Goal: Information Seeking & Learning: Compare options

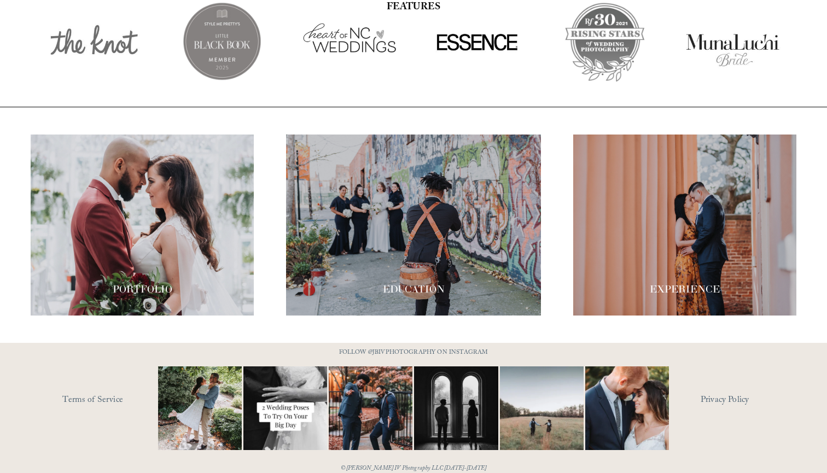
scroll to position [1815, 0]
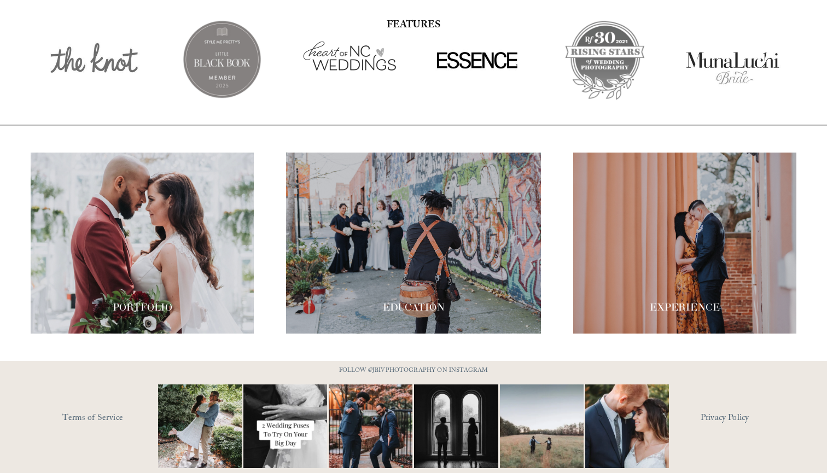
click at [239, 259] on div at bounding box center [142, 243] width 223 height 181
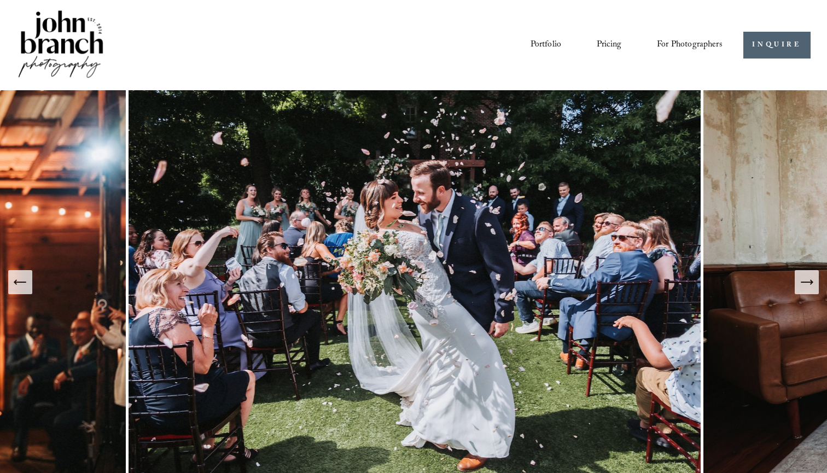
scroll to position [0, 0]
click at [24, 281] on icon "Previous Slide" at bounding box center [20, 282] width 15 height 15
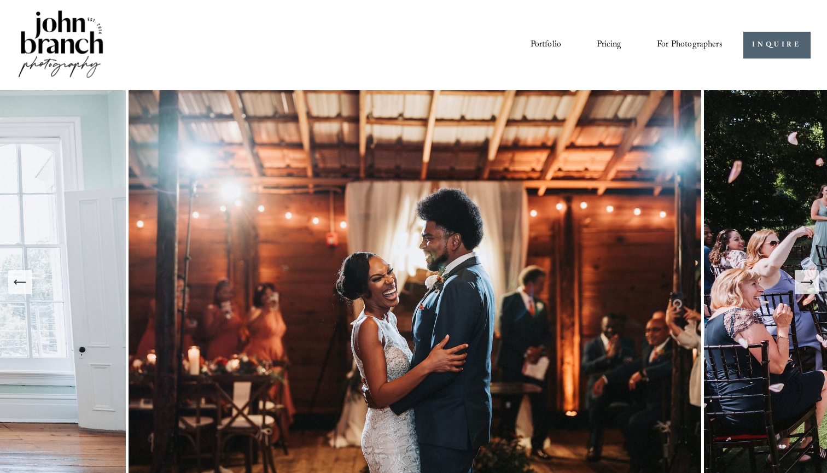
click at [24, 281] on icon "Previous Slide" at bounding box center [20, 282] width 15 height 15
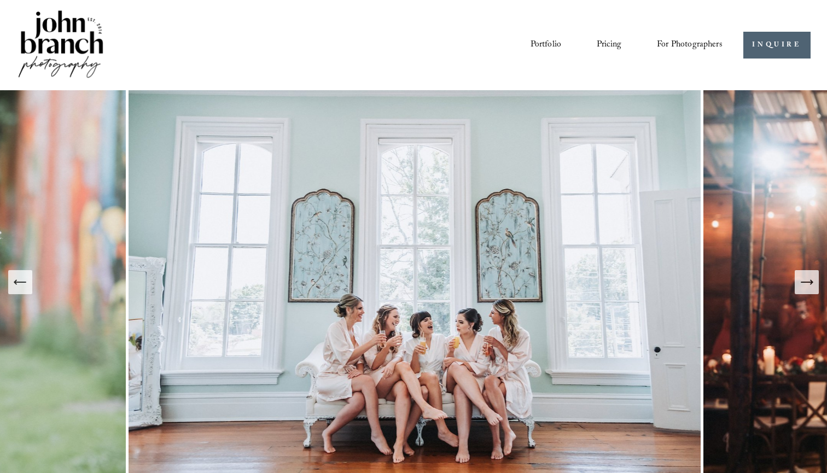
click at [24, 281] on icon "Previous Slide" at bounding box center [20, 282] width 15 height 15
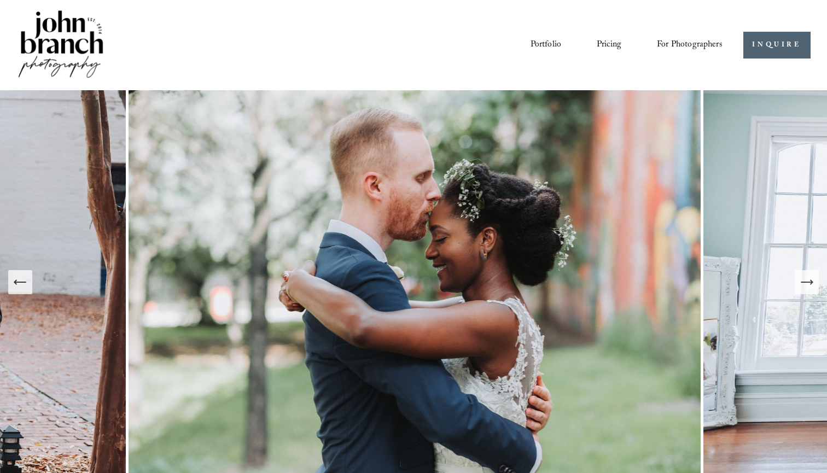
click at [24, 281] on icon "Previous Slide" at bounding box center [20, 282] width 15 height 15
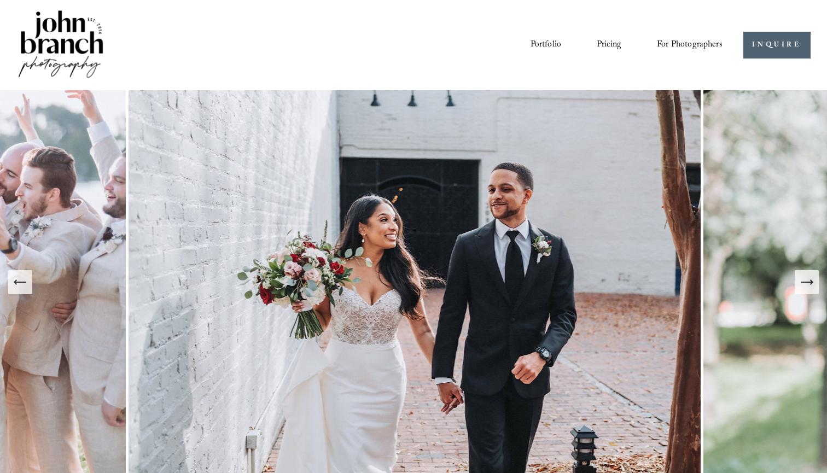
click at [24, 281] on icon "Previous Slide" at bounding box center [20, 282] width 15 height 15
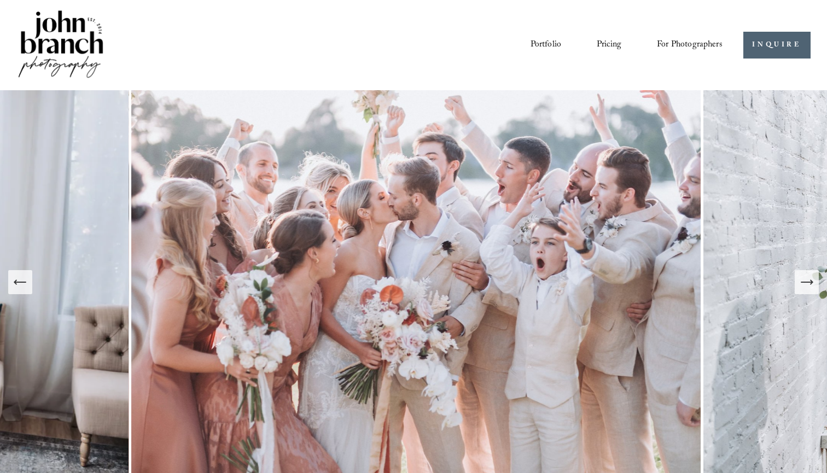
click at [0, 0] on span "Education" at bounding box center [0, 0] width 0 height 0
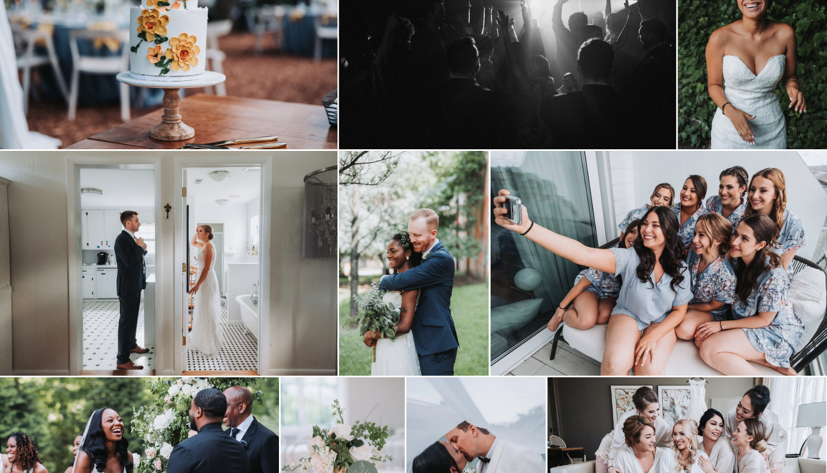
scroll to position [409, 0]
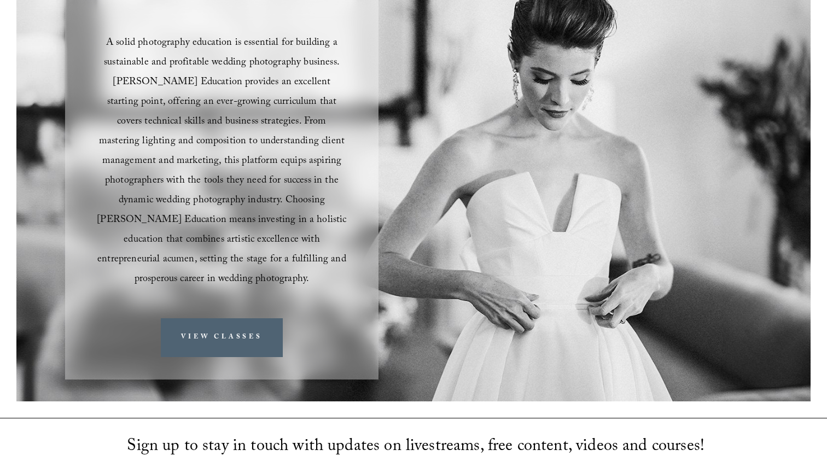
scroll to position [125, 0]
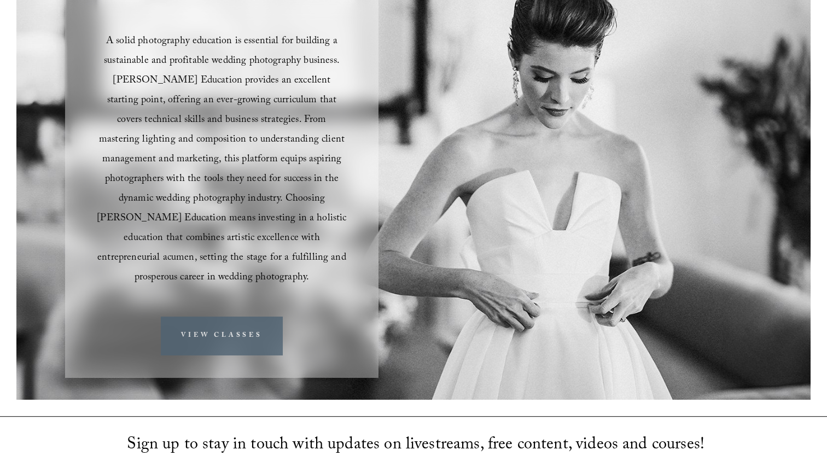
click at [239, 317] on link "VIEW CLASSES" at bounding box center [222, 336] width 122 height 39
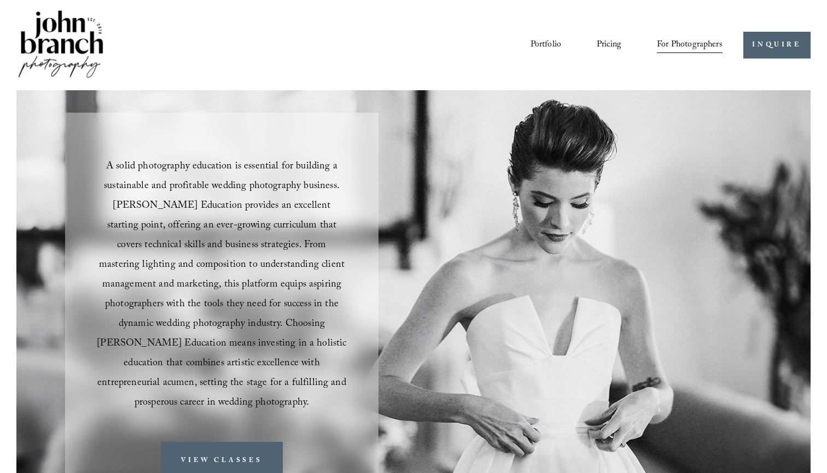
click at [674, 43] on span "For Photographers" at bounding box center [690, 45] width 66 height 17
click at [609, 49] on link "Pricing" at bounding box center [609, 45] width 25 height 19
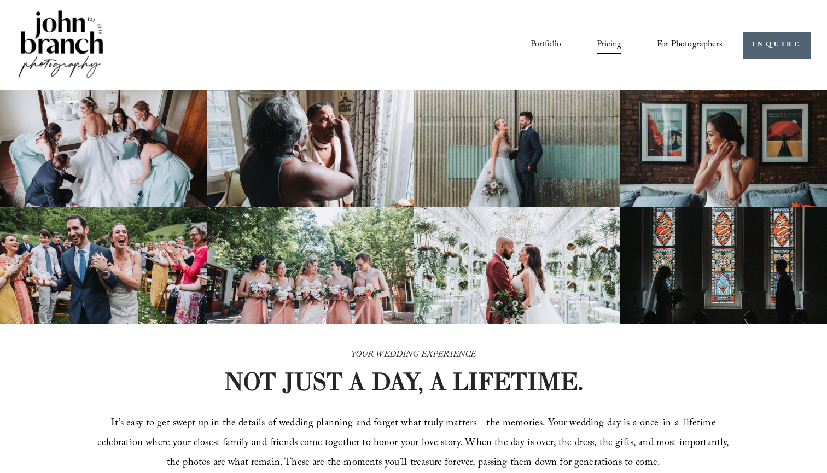
click at [0, 0] on span "Presets" at bounding box center [0, 0] width 0 height 0
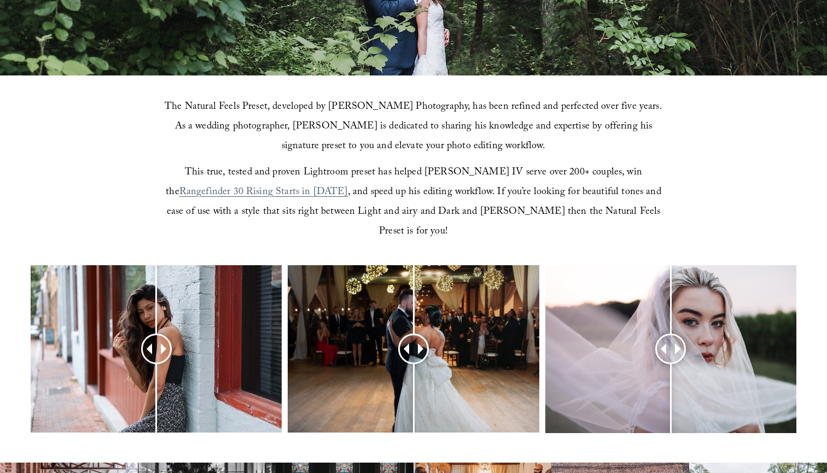
scroll to position [274, 0]
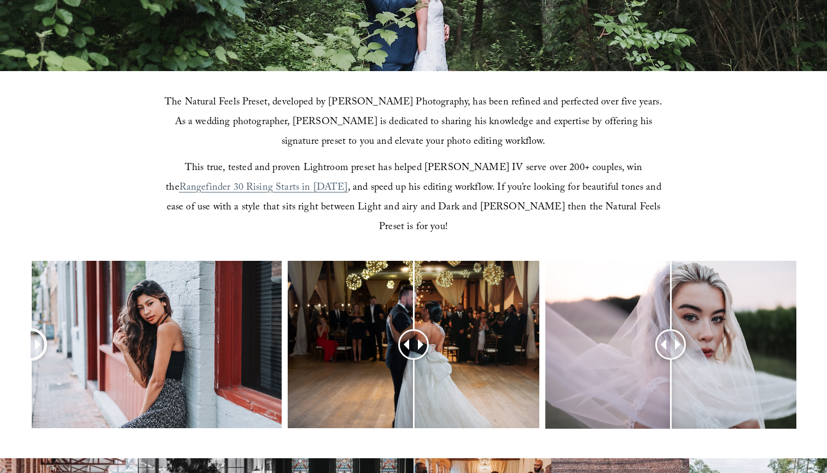
drag, startPoint x: 169, startPoint y: 324, endPoint x: 0, endPoint y: 331, distance: 169.3
click at [0, 331] on div at bounding box center [413, 359] width 827 height 196
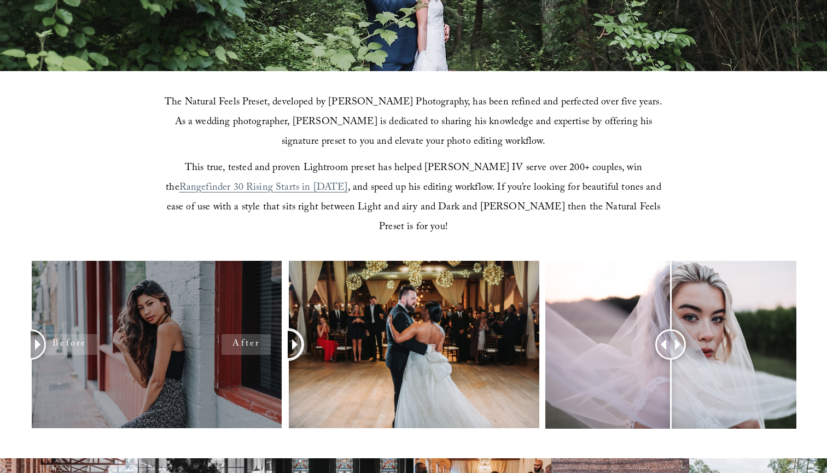
drag, startPoint x: 421, startPoint y: 333, endPoint x: 273, endPoint y: 370, distance: 152.9
click at [273, 370] on div at bounding box center [413, 359] width 827 height 196
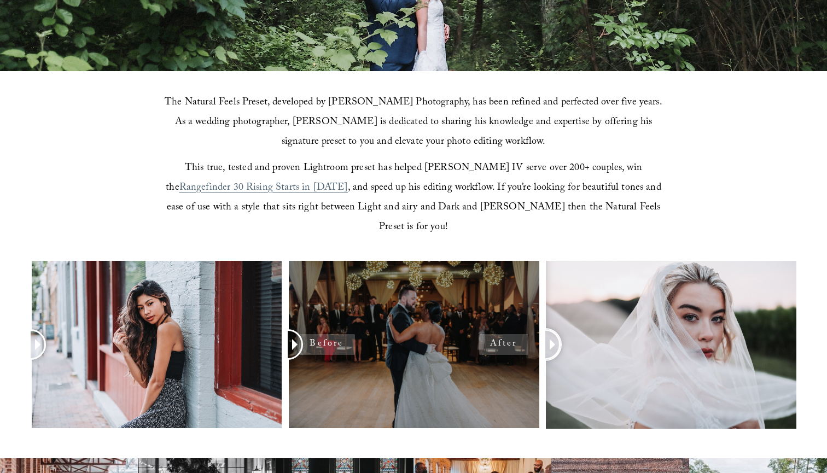
drag, startPoint x: 674, startPoint y: 331, endPoint x: 450, endPoint y: 321, distance: 224.0
click at [450, 321] on div at bounding box center [413, 359] width 827 height 196
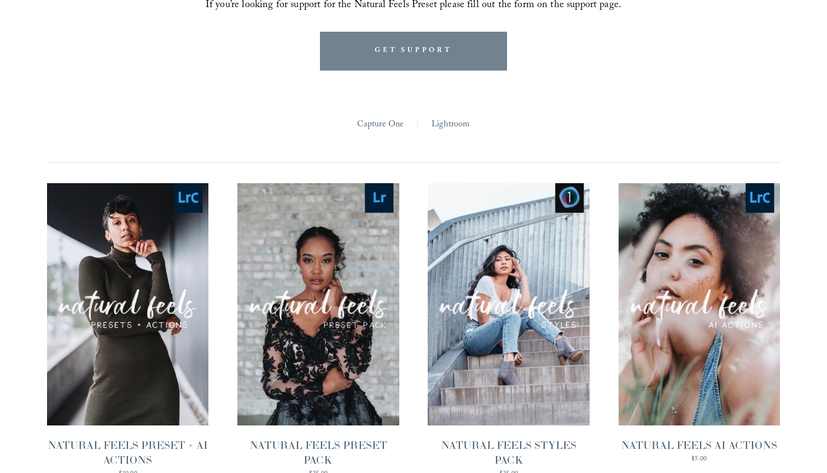
scroll to position [974, 0]
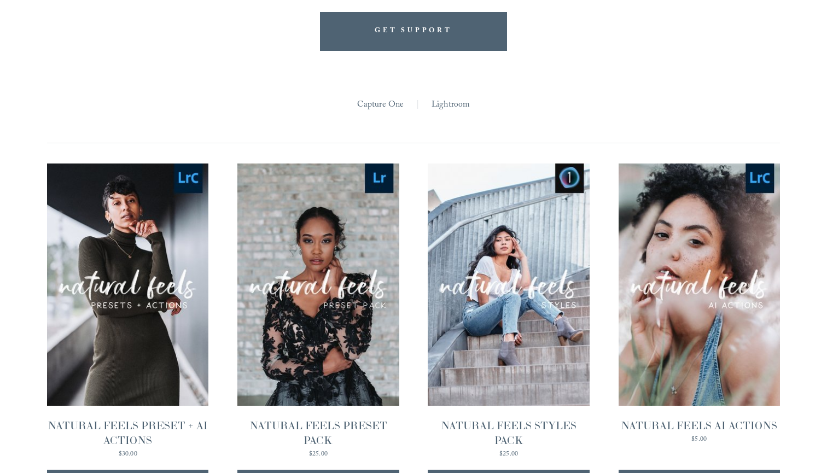
click at [431, 97] on li "Lightroom |" at bounding box center [450, 105] width 63 height 17
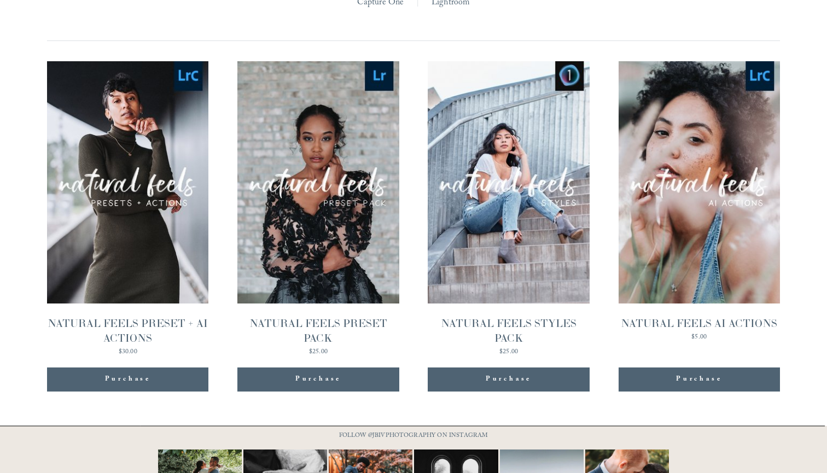
scroll to position [1067, 0]
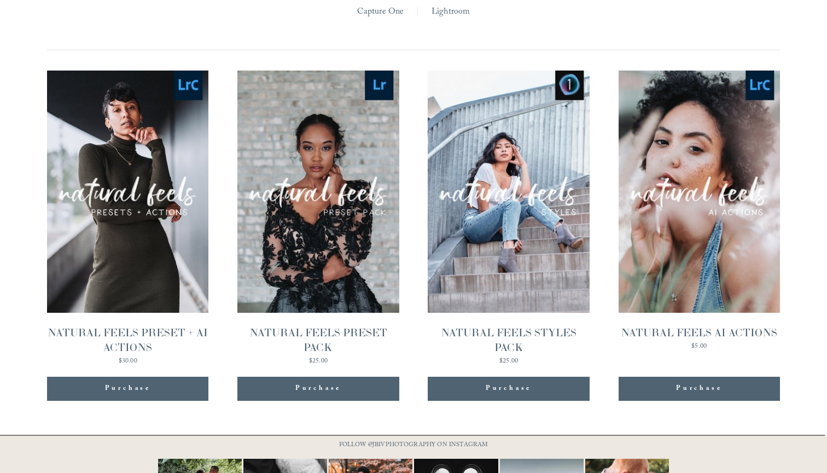
click at [137, 166] on link "Quick View NATURAL FEELS PRESET + AI ACTIONS $30.00" at bounding box center [127, 218] width 161 height 294
click at [351, 263] on link "Quick View NATURAL FEELS PRESET PACK $25.00" at bounding box center [318, 218] width 161 height 294
click at [516, 273] on link "Quick View NATURAL FEELS STYLES PACK $25.00" at bounding box center [508, 218] width 161 height 294
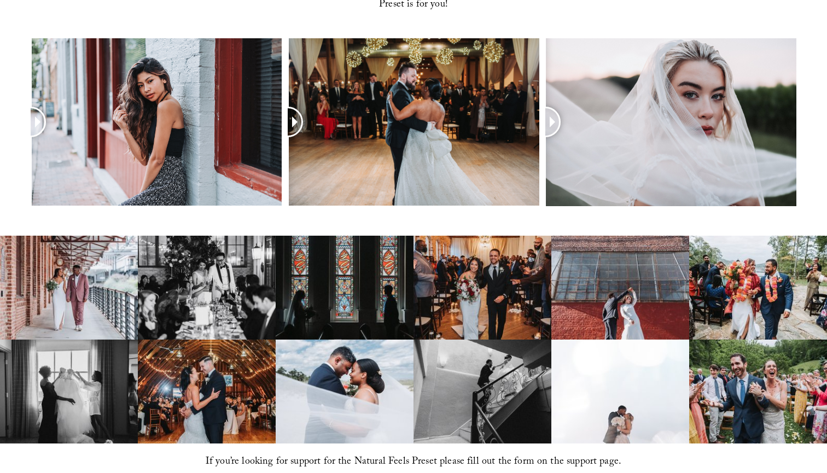
scroll to position [452, 0]
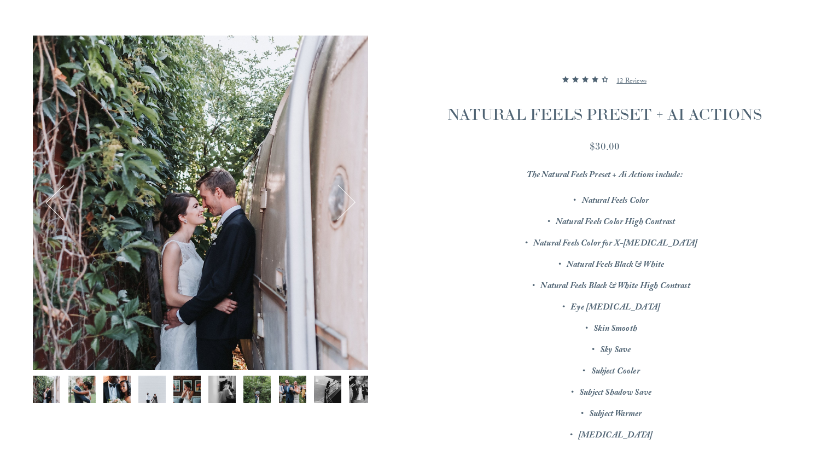
scroll to position [167, 0]
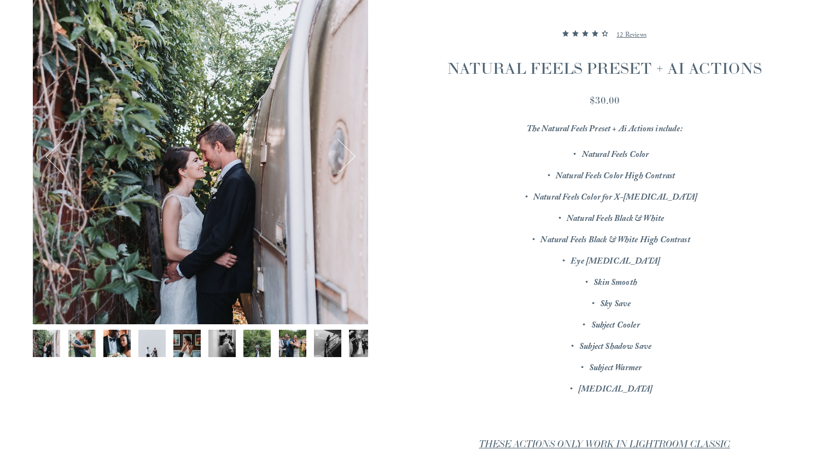
click at [583, 200] on em "Natural Feels Color for X-[MEDICAL_DATA]" at bounding box center [616, 198] width 164 height 15
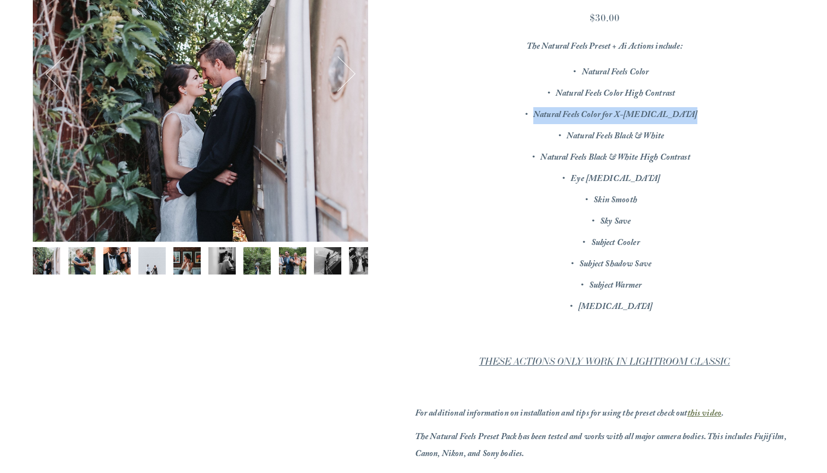
scroll to position [187, 0]
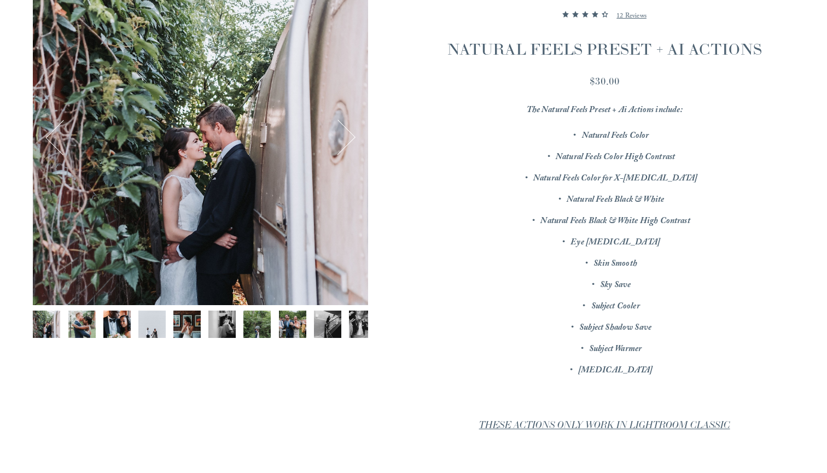
click at [96, 328] on div "Gallery thumbnails" at bounding box center [200, 327] width 335 height 33
click at [345, 115] on div "Image 1 of 12" at bounding box center [200, 137] width 335 height 335
click at [354, 134] on button "Next" at bounding box center [338, 138] width 36 height 36
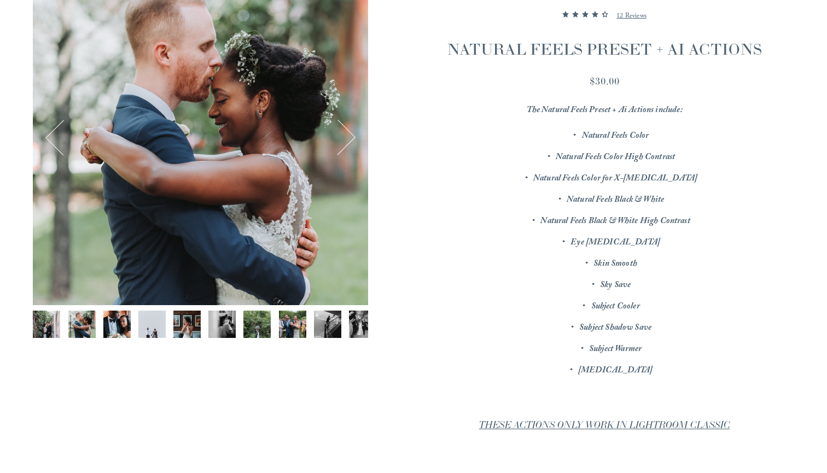
click at [346, 134] on button "Next" at bounding box center [338, 138] width 36 height 36
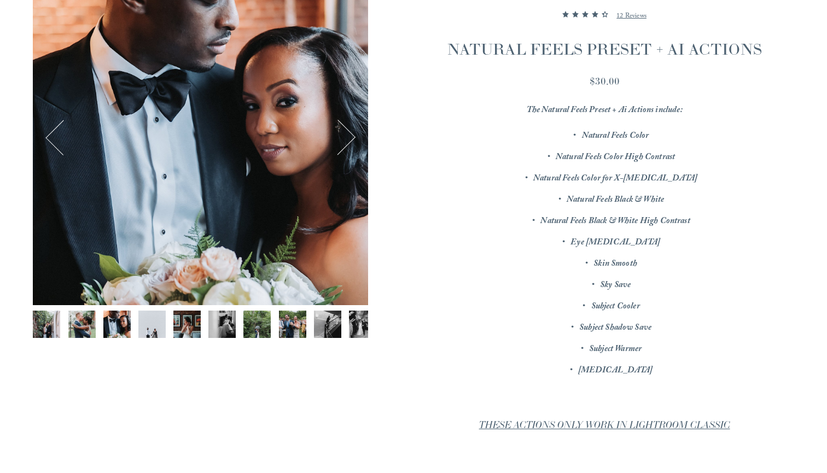
click at [346, 134] on button "Next" at bounding box center [338, 138] width 36 height 36
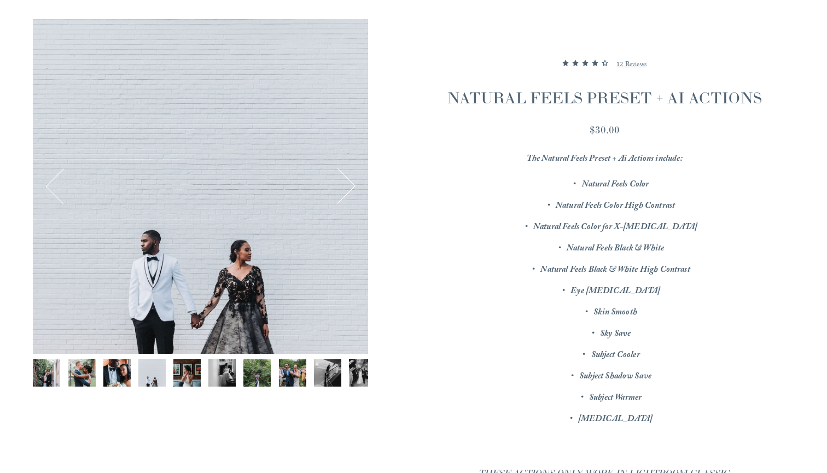
scroll to position [134, 0]
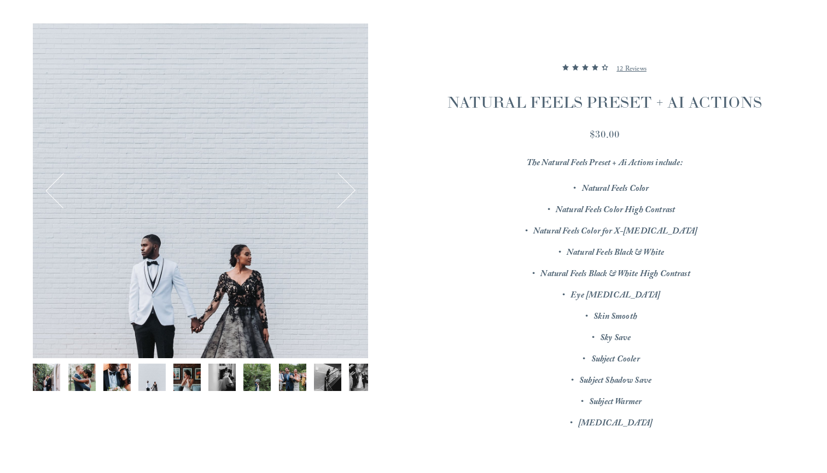
click at [349, 188] on button "Next" at bounding box center [338, 191] width 36 height 36
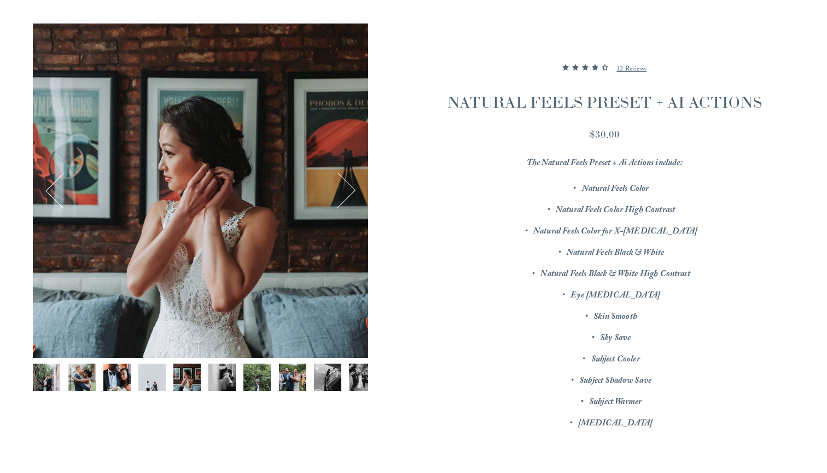
click at [349, 188] on button "Next" at bounding box center [338, 191] width 36 height 36
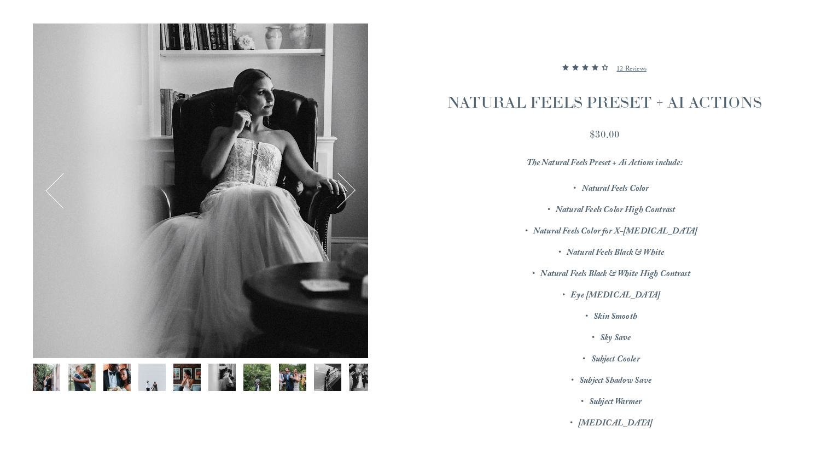
click at [349, 188] on button "Next" at bounding box center [338, 191] width 36 height 36
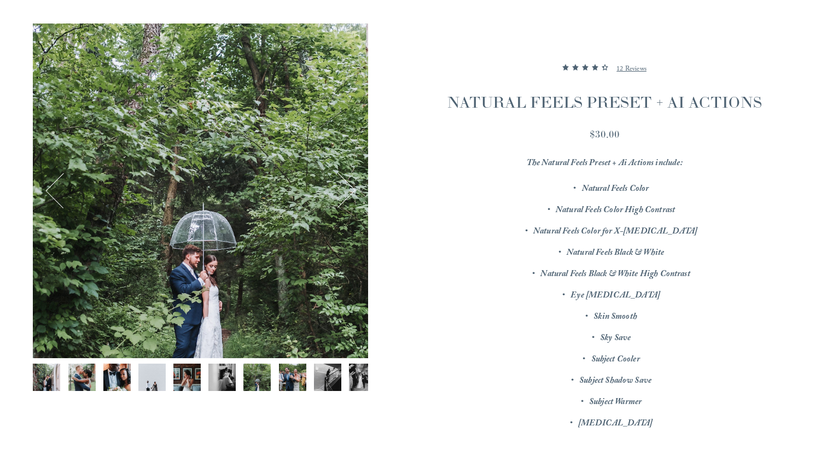
click at [349, 188] on button "Next" at bounding box center [338, 191] width 36 height 36
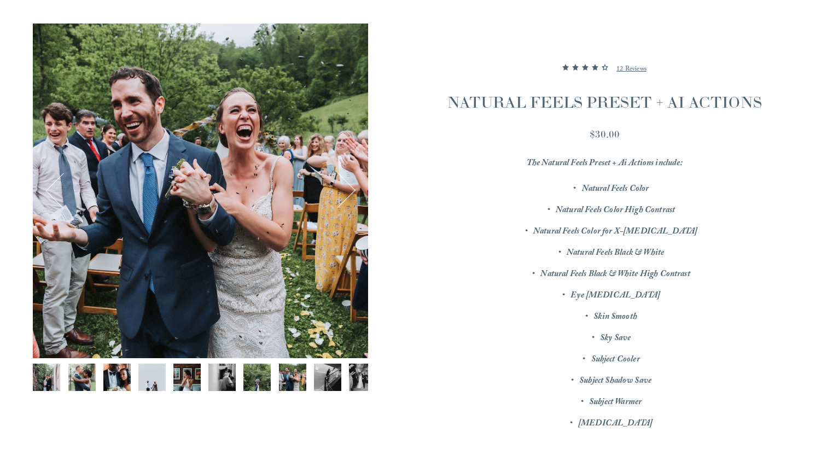
click at [349, 188] on button "Next" at bounding box center [338, 191] width 36 height 36
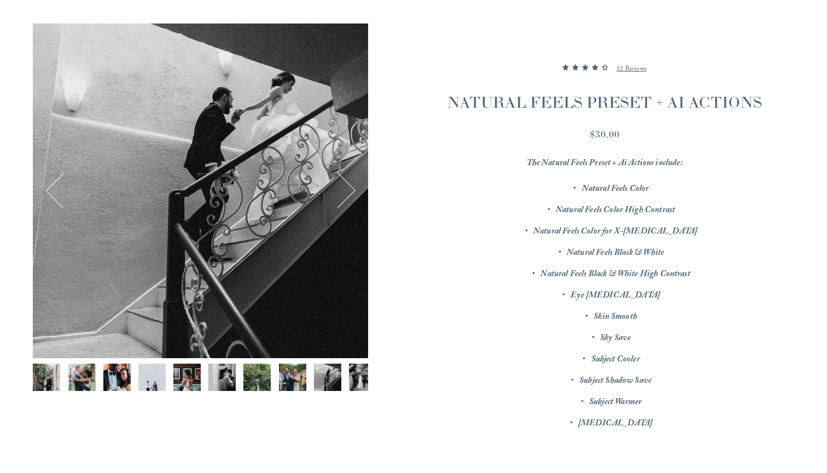
click at [349, 188] on button "Next" at bounding box center [338, 191] width 36 height 36
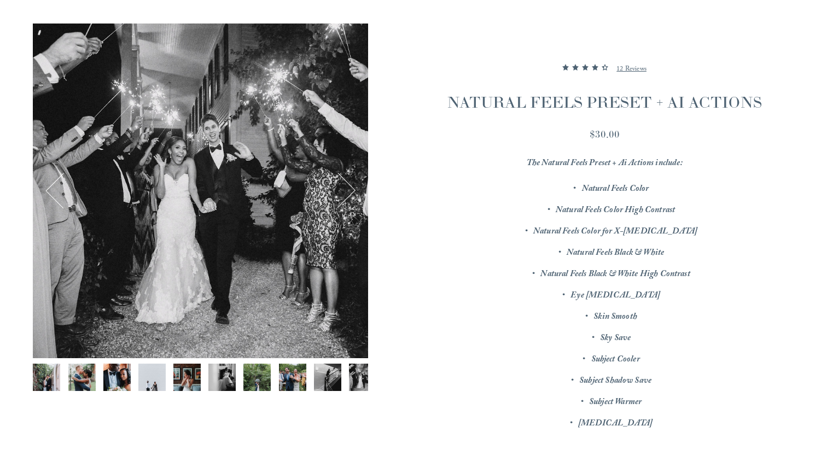
click at [349, 188] on button "Next" at bounding box center [338, 191] width 36 height 36
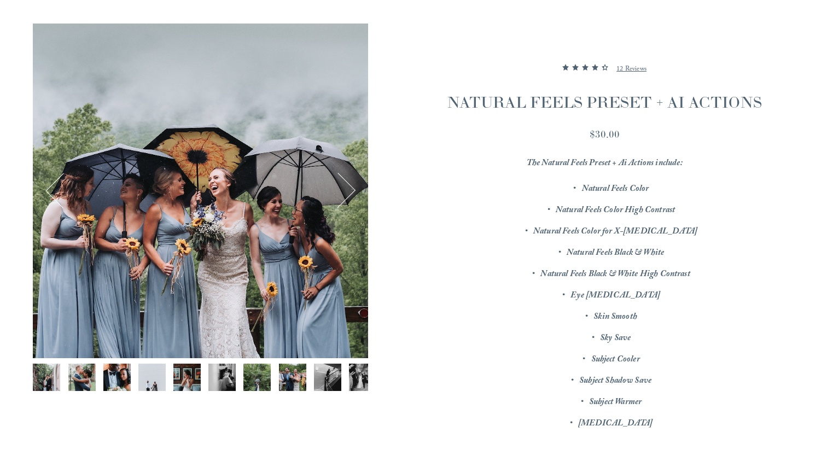
click at [349, 188] on button "Next" at bounding box center [338, 191] width 36 height 36
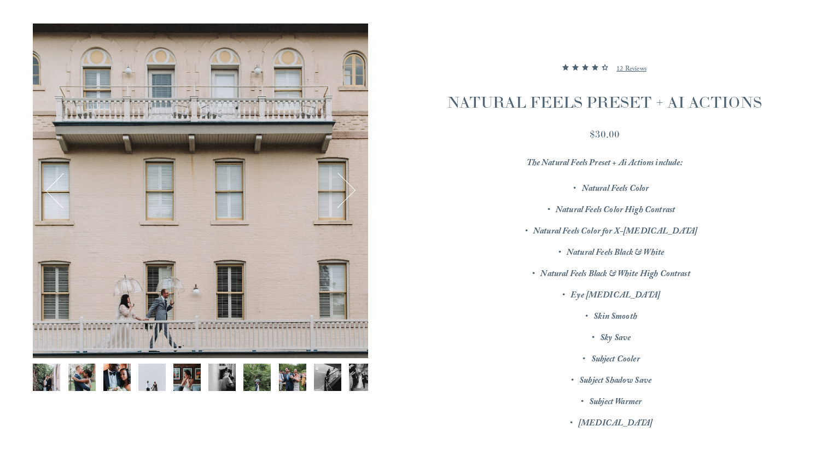
click at [349, 188] on button "Next" at bounding box center [338, 191] width 36 height 36
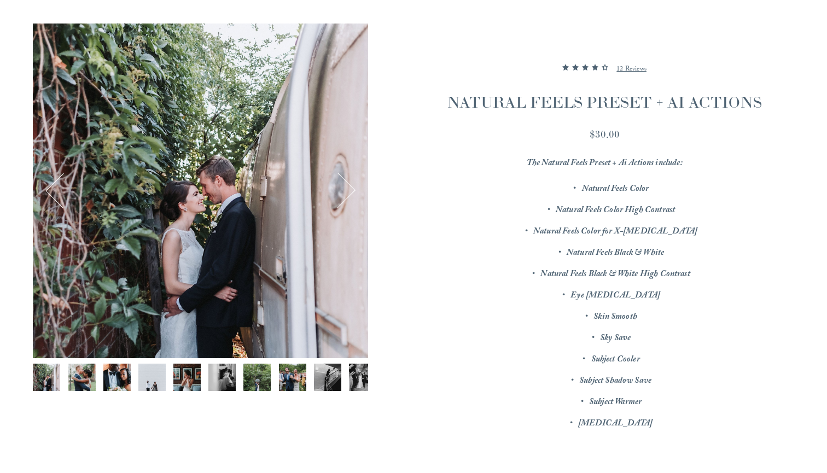
click at [349, 188] on button "Next" at bounding box center [338, 191] width 36 height 36
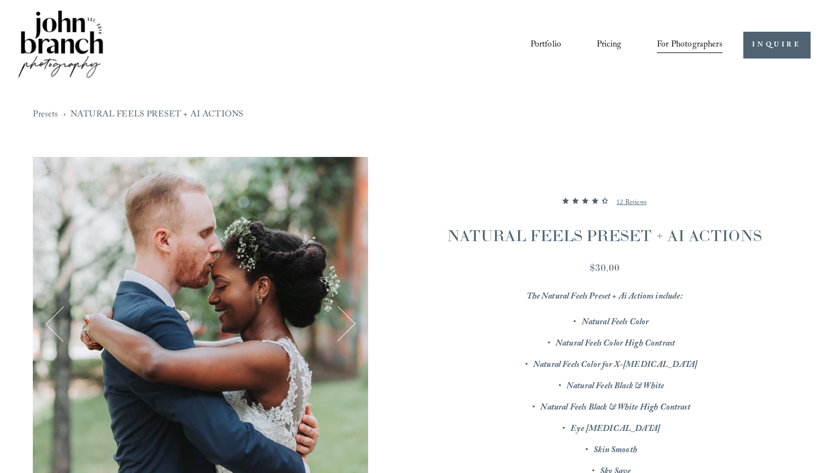
scroll to position [0, 0]
click at [629, 204] on p "12 Reviews" at bounding box center [632, 202] width 30 height 13
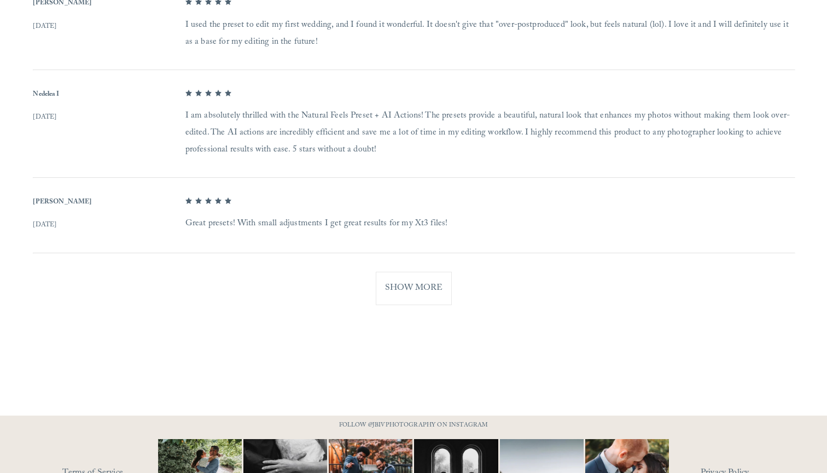
scroll to position [1134, 0]
click at [436, 279] on button "Show More" at bounding box center [414, 287] width 76 height 33
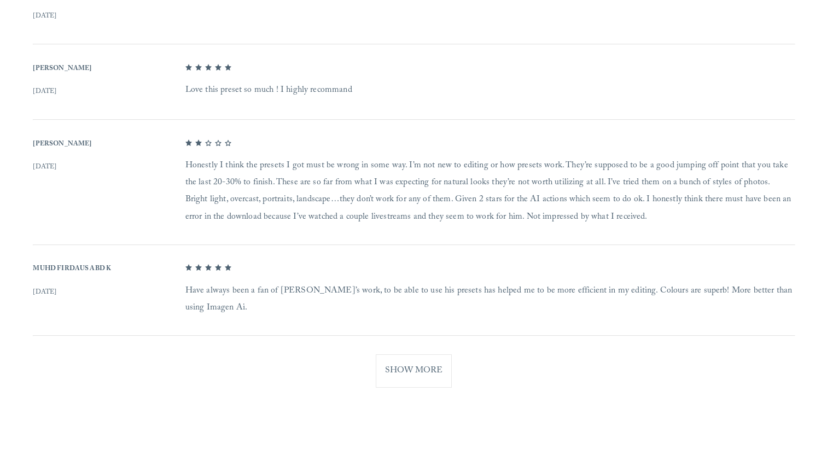
scroll to position [1579, 0]
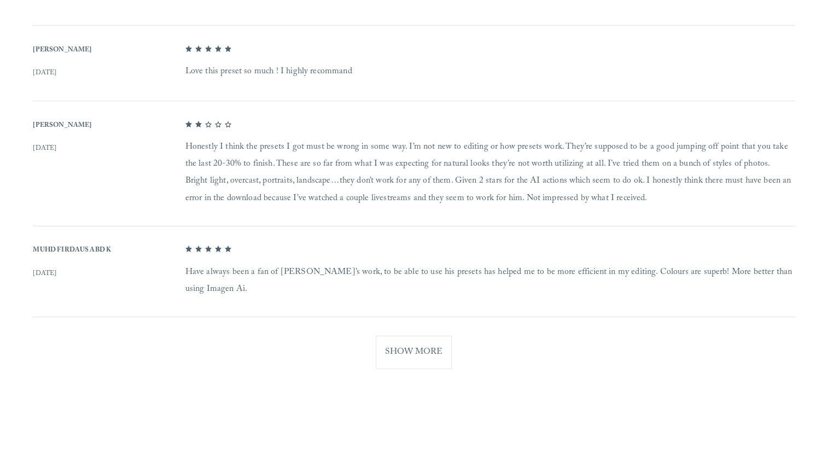
click at [392, 336] on button "Show More" at bounding box center [414, 352] width 76 height 33
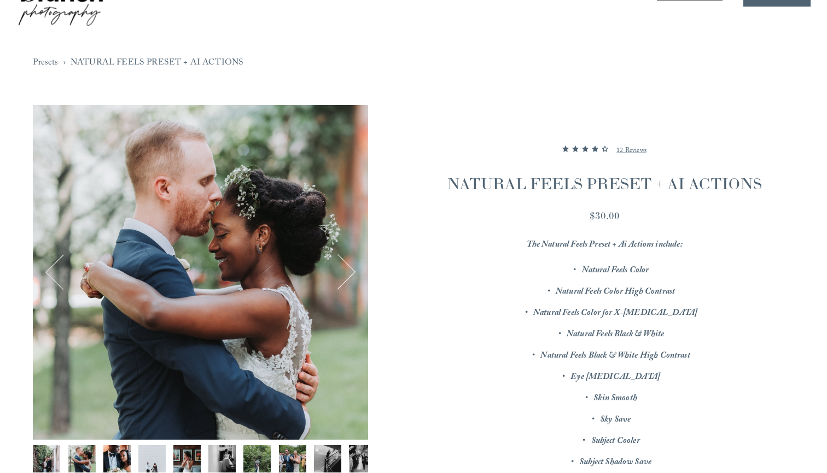
scroll to position [51, 0]
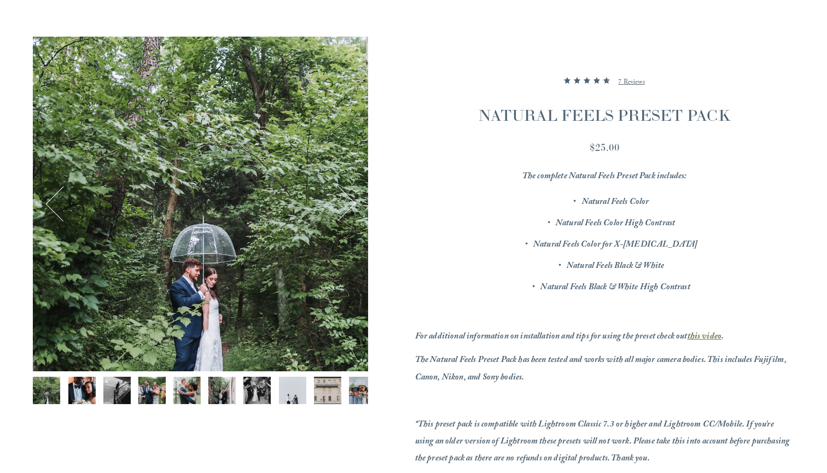
scroll to position [131, 0]
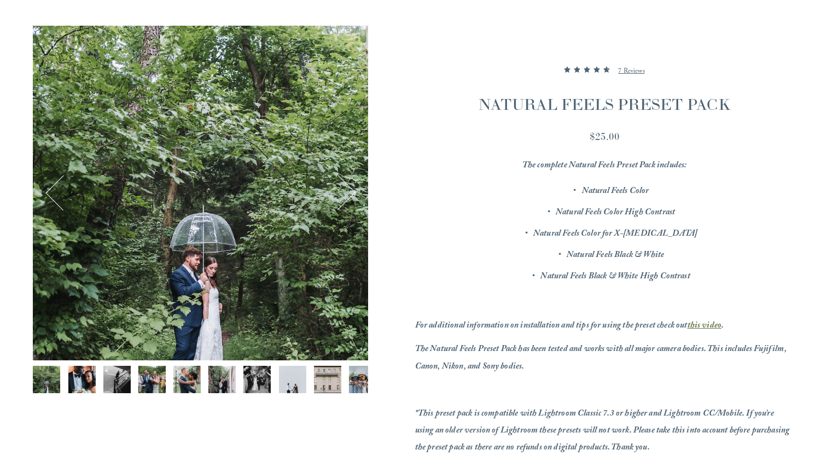
click at [632, 68] on p "7 Reviews" at bounding box center [631, 71] width 26 height 13
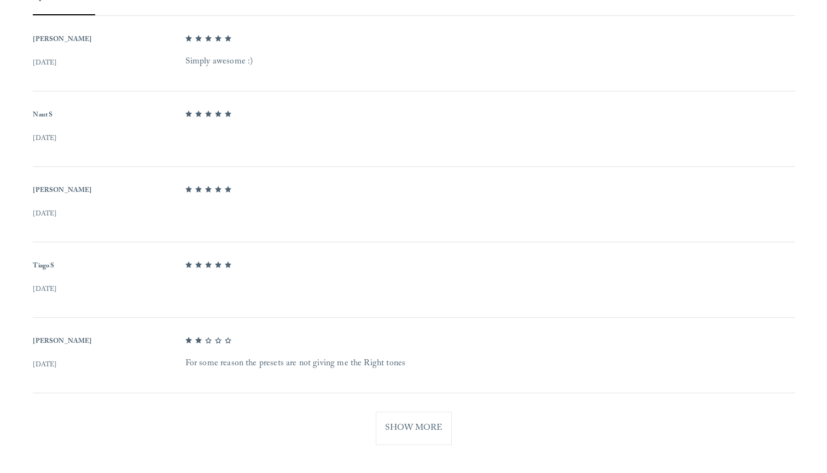
scroll to position [740, 0]
click at [435, 419] on button "Show More" at bounding box center [414, 426] width 76 height 33
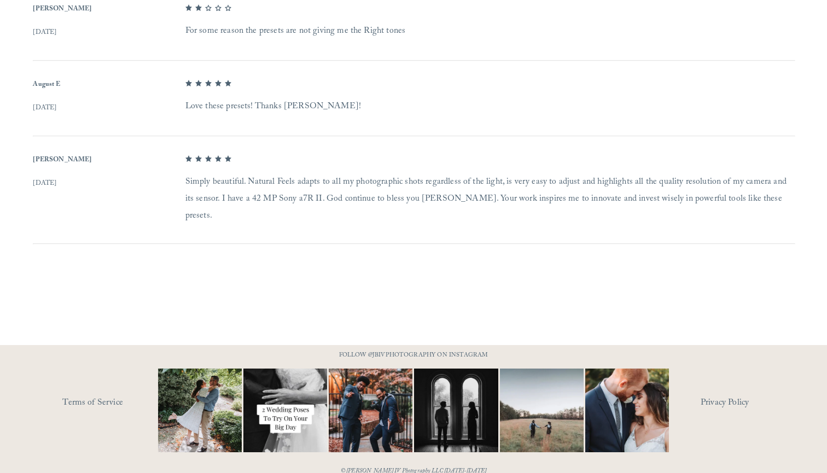
scroll to position [1071, 0]
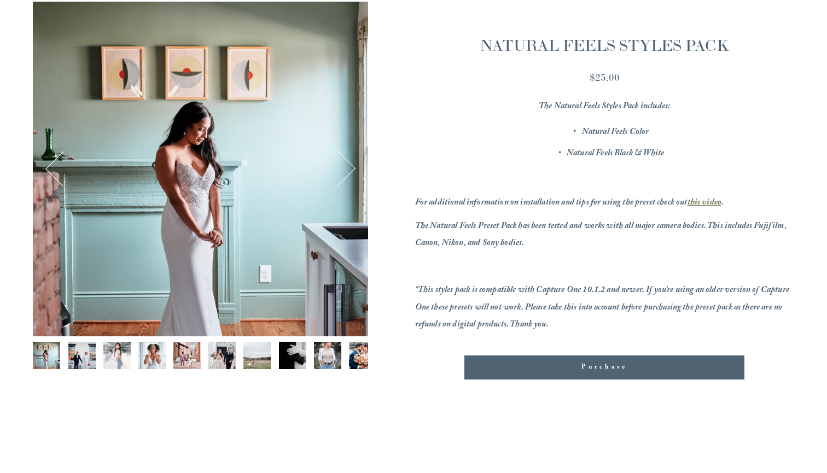
scroll to position [216, 0]
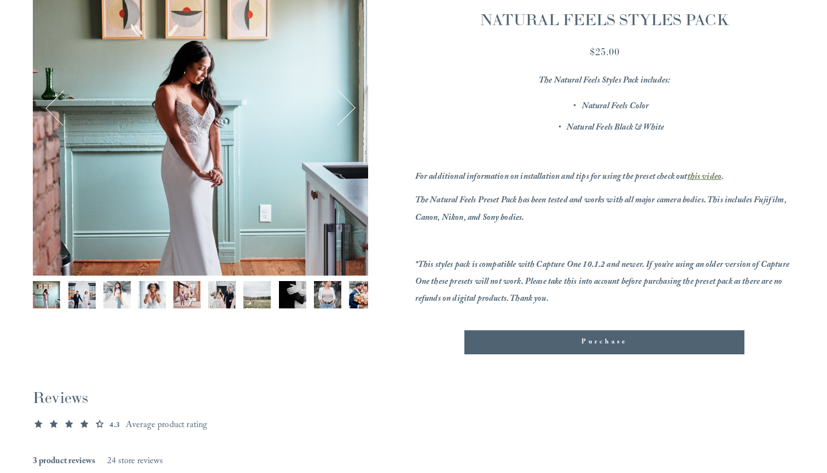
click at [357, 121] on div "Image 1 of 13" at bounding box center [200, 108] width 335 height 335
click at [351, 118] on button "Next" at bounding box center [338, 108] width 36 height 36
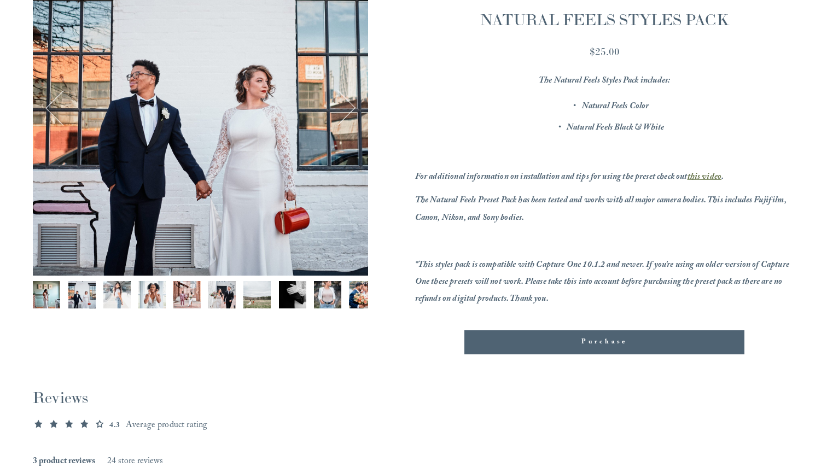
click at [350, 118] on button "Next" at bounding box center [338, 108] width 36 height 36
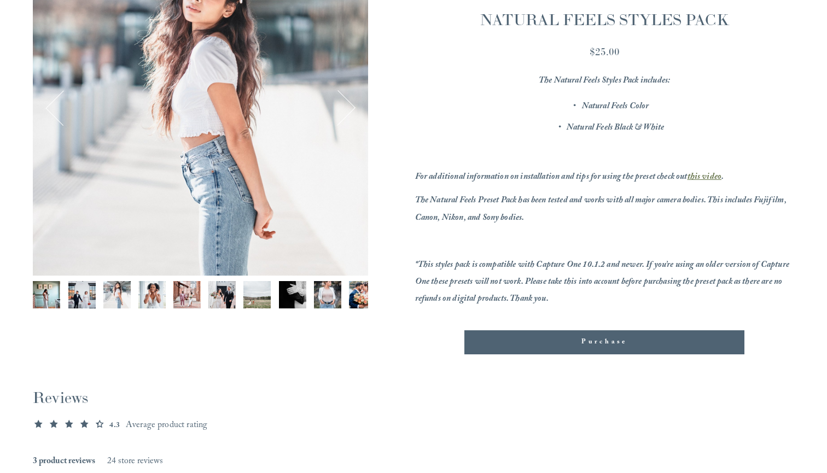
click at [350, 118] on button "Next" at bounding box center [338, 108] width 36 height 36
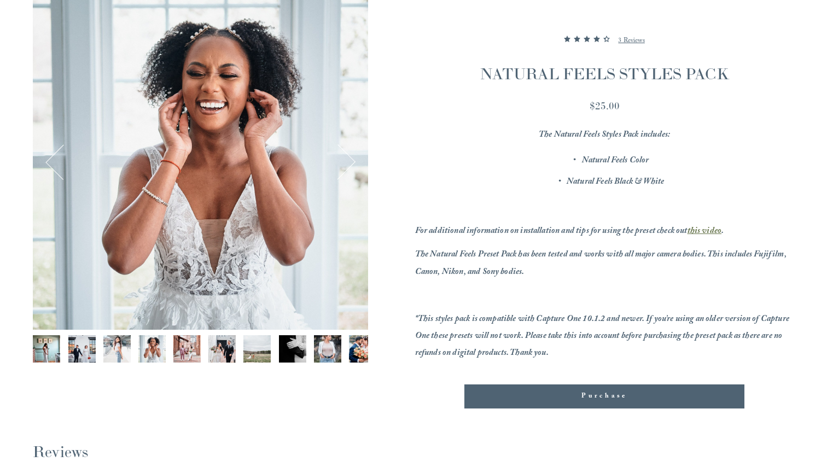
scroll to position [150, 0]
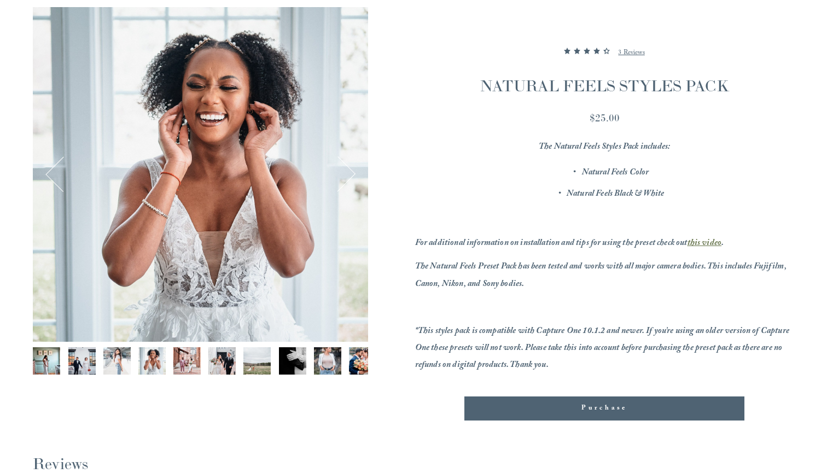
click at [64, 183] on button "Previous" at bounding box center [63, 175] width 36 height 36
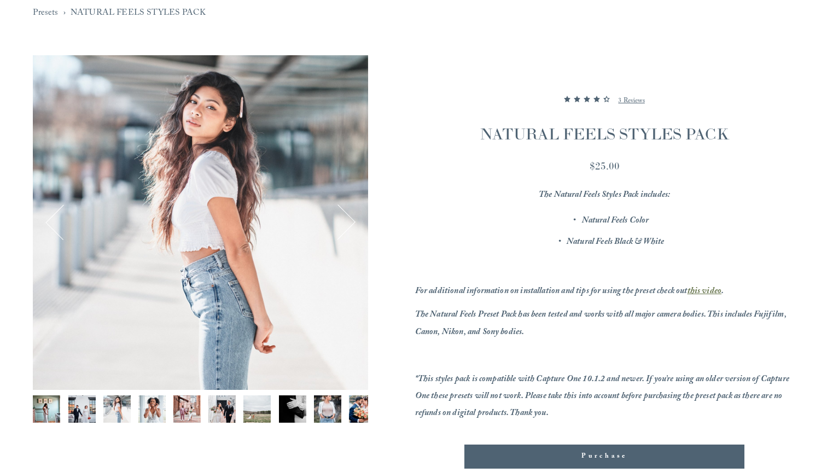
scroll to position [89, 0]
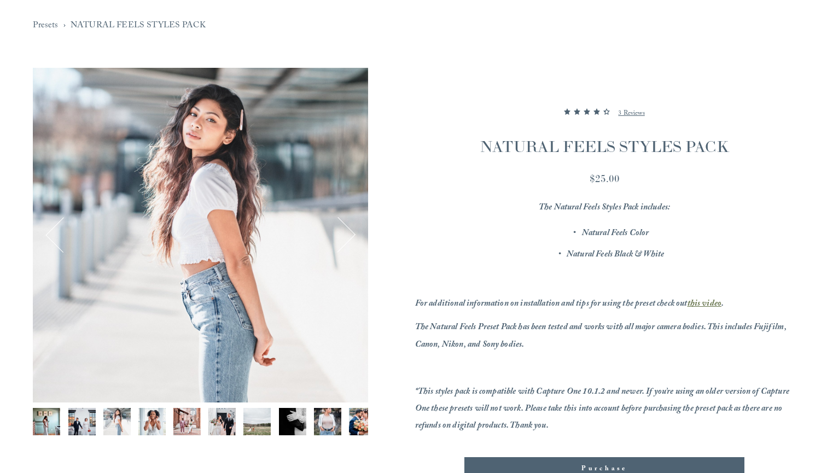
click at [339, 227] on button "Next" at bounding box center [338, 235] width 36 height 36
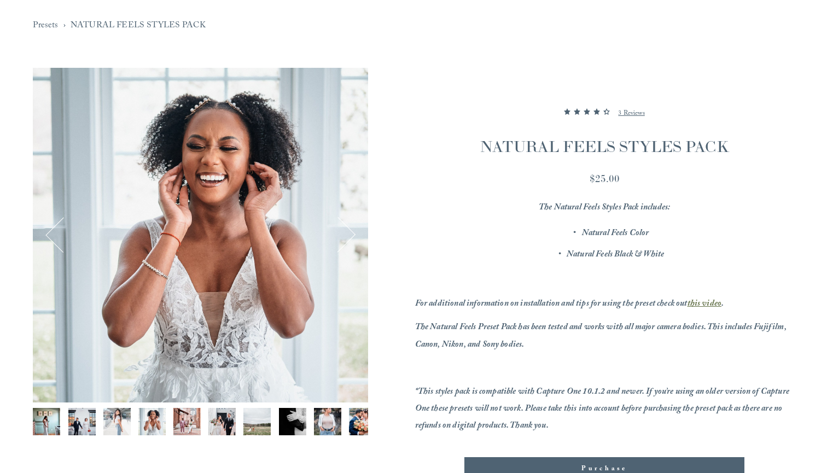
click at [339, 227] on button "Next" at bounding box center [338, 235] width 36 height 36
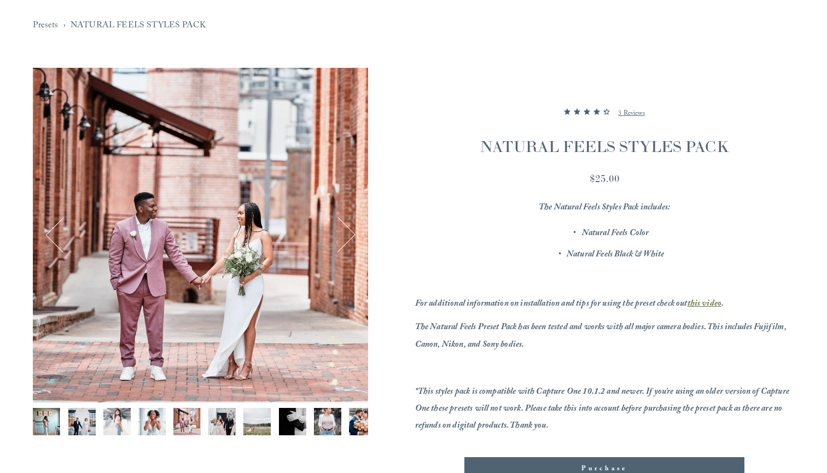
click at [339, 227] on button "Next" at bounding box center [338, 235] width 36 height 36
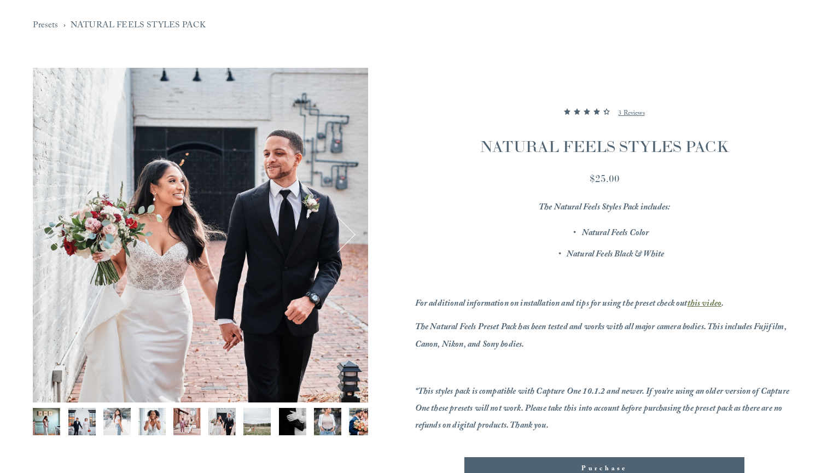
click at [81, 251] on button "Previous" at bounding box center [63, 235] width 36 height 36
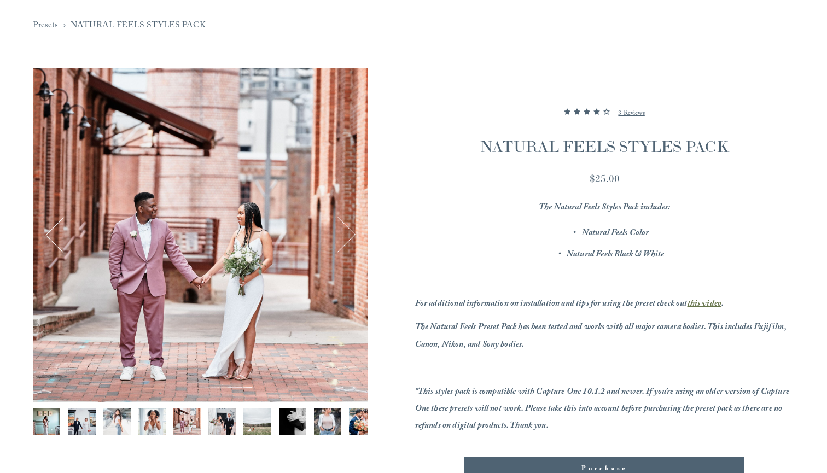
click at [356, 230] on div "Image 5 of 13" at bounding box center [200, 235] width 335 height 335
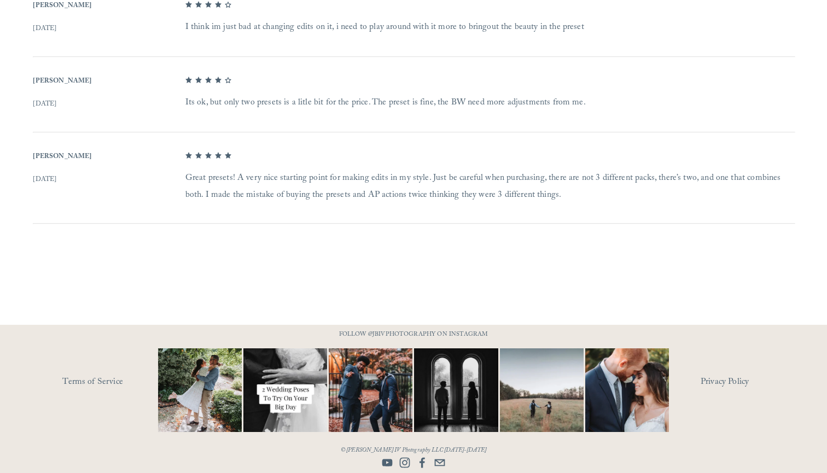
scroll to position [715, 0]
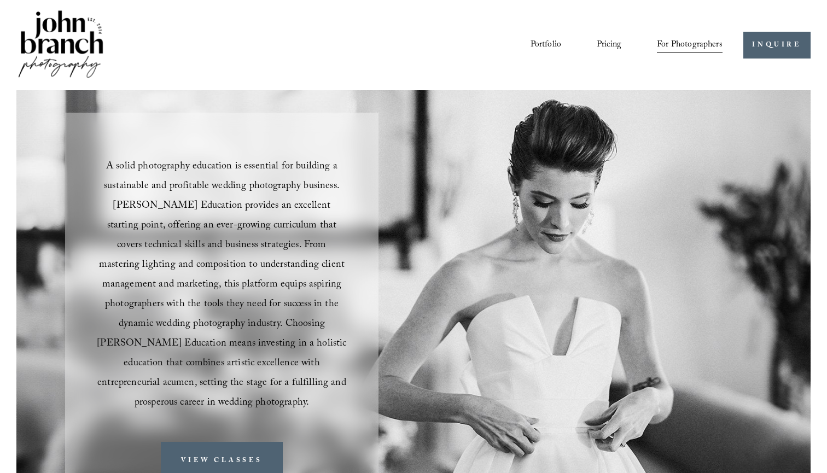
click at [545, 54] on link "Portfolio" at bounding box center [546, 45] width 31 height 19
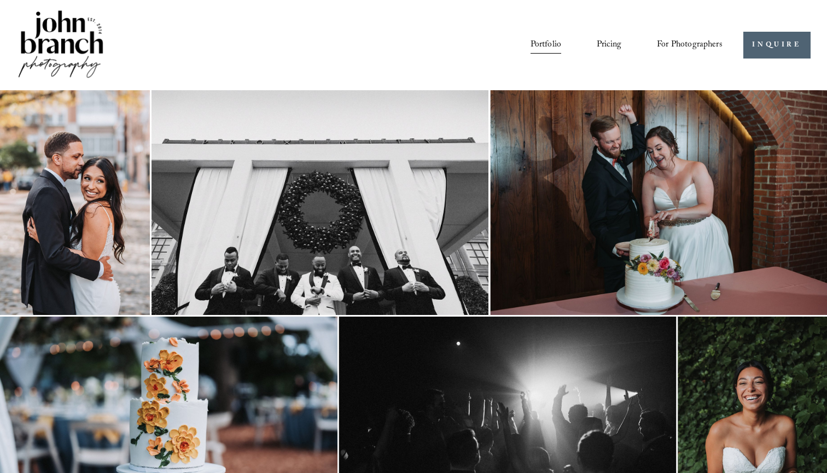
click at [574, 43] on nav "Portfolio Pricing For Photographers Presets Education Courses Blog" at bounding box center [627, 45] width 192 height 19
click at [593, 45] on nav "Portfolio Pricing For Photographers Presets Education Courses Blog" at bounding box center [627, 45] width 192 height 19
click at [89, 56] on img at bounding box center [60, 45] width 89 height 74
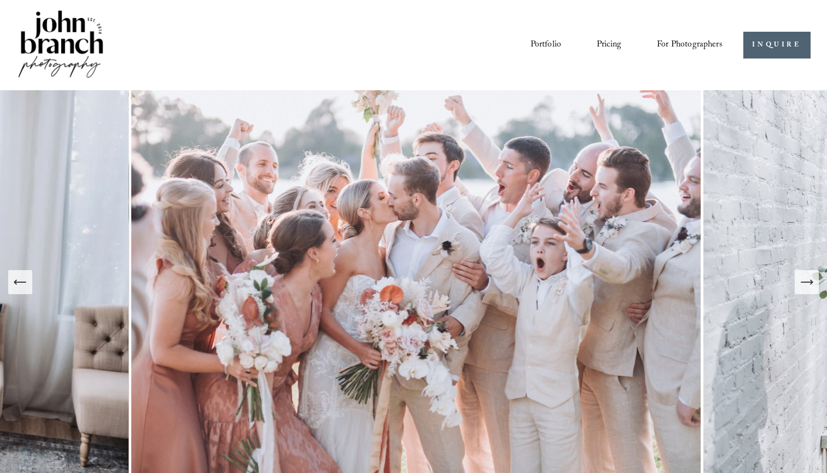
scroll to position [22, 0]
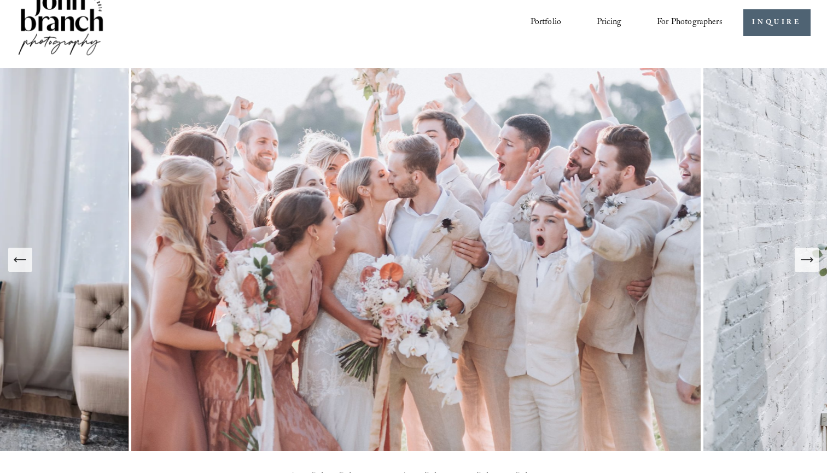
click at [14, 266] on icon "Previous Slide" at bounding box center [20, 259] width 15 height 15
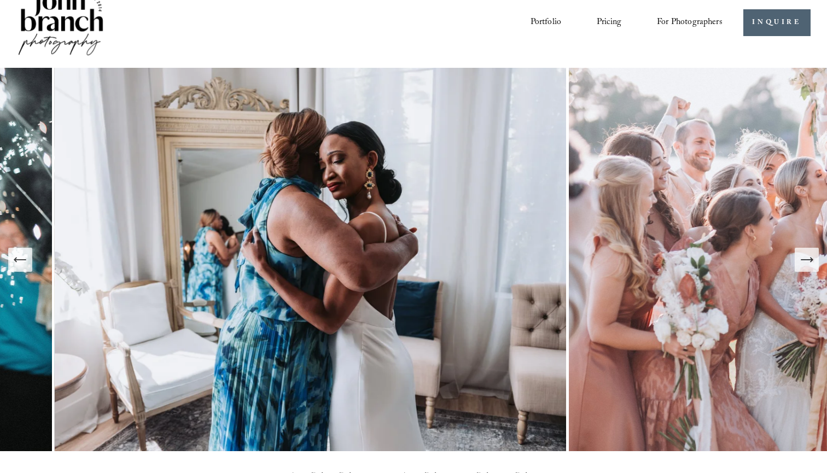
click at [14, 266] on icon "Previous Slide" at bounding box center [20, 259] width 15 height 15
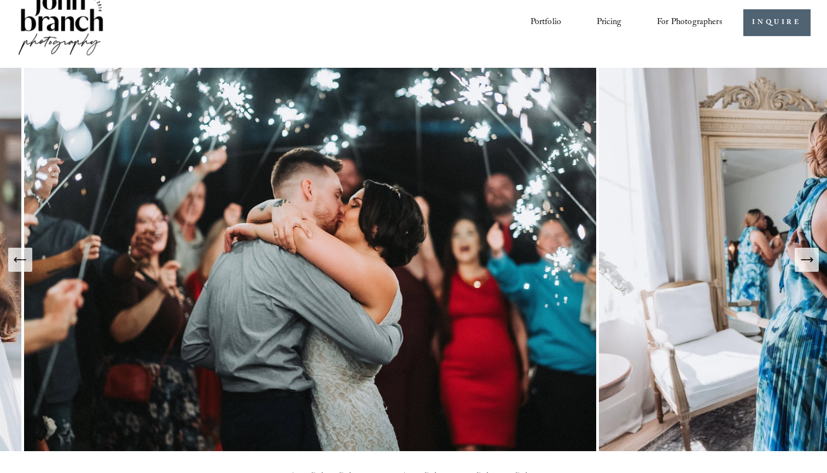
click at [14, 266] on icon "Previous Slide" at bounding box center [20, 259] width 15 height 15
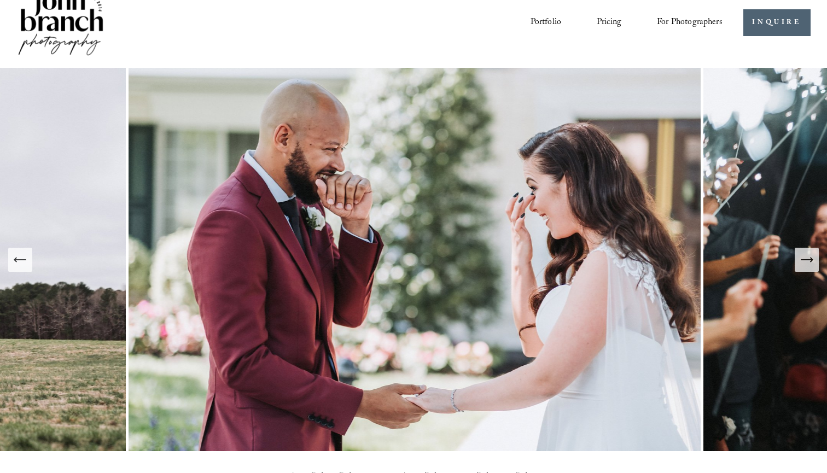
click at [20, 264] on icon "Previous Slide" at bounding box center [20, 259] width 15 height 15
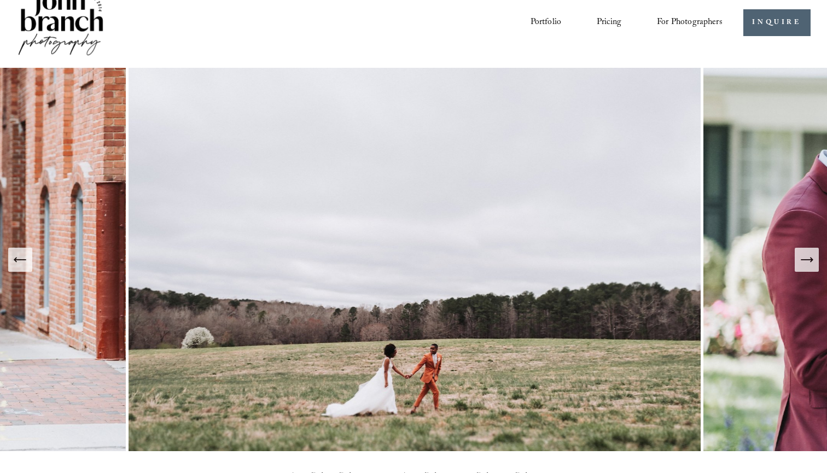
click at [20, 264] on icon "Previous Slide" at bounding box center [20, 259] width 15 height 15
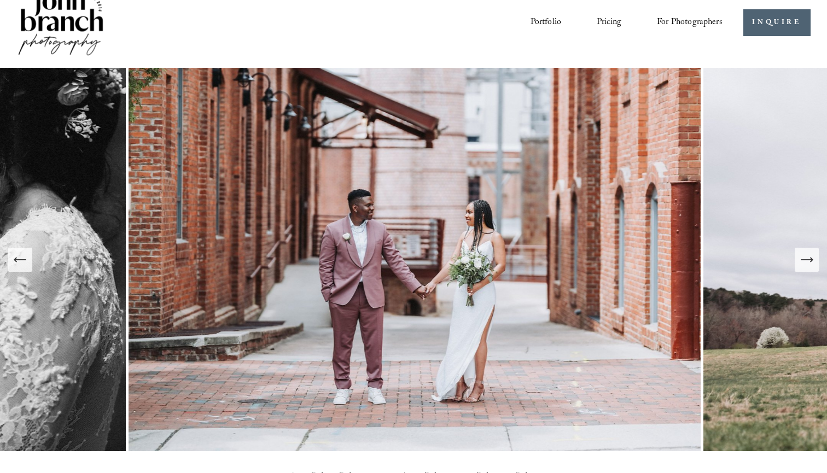
click at [20, 264] on icon "Previous Slide" at bounding box center [20, 259] width 15 height 15
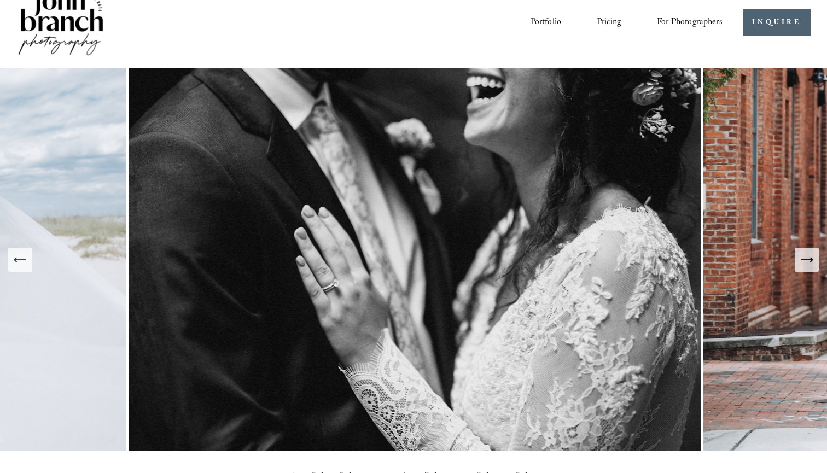
click at [20, 263] on icon "Previous Slide" at bounding box center [20, 259] width 15 height 15
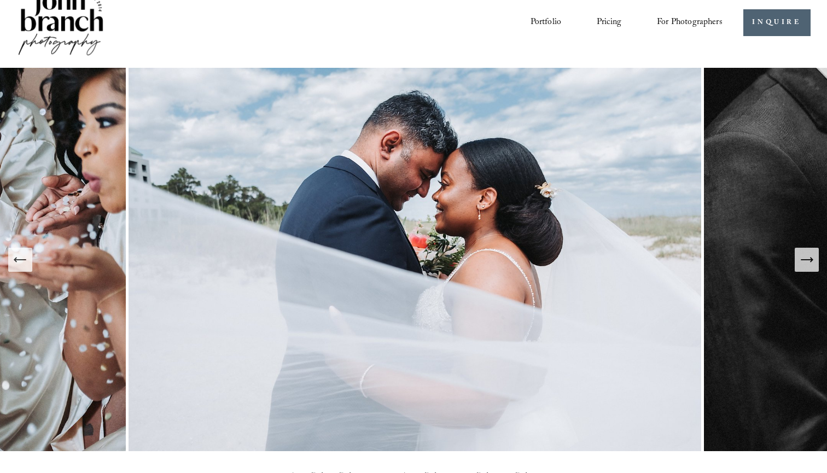
click at [101, 31] on img at bounding box center [60, 23] width 89 height 74
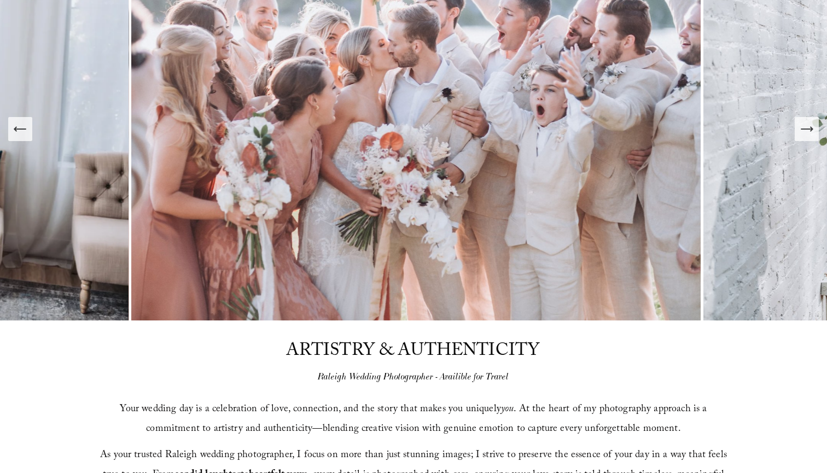
scroll to position [143, 0]
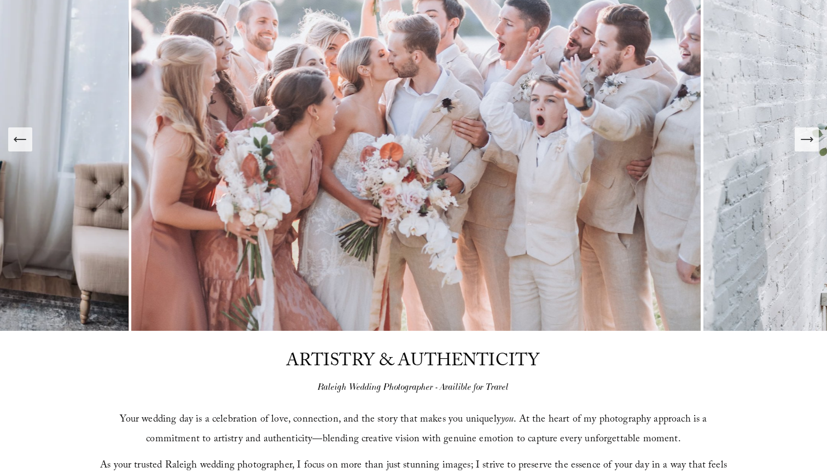
click at [806, 143] on icon "Next Slide" at bounding box center [807, 139] width 15 height 15
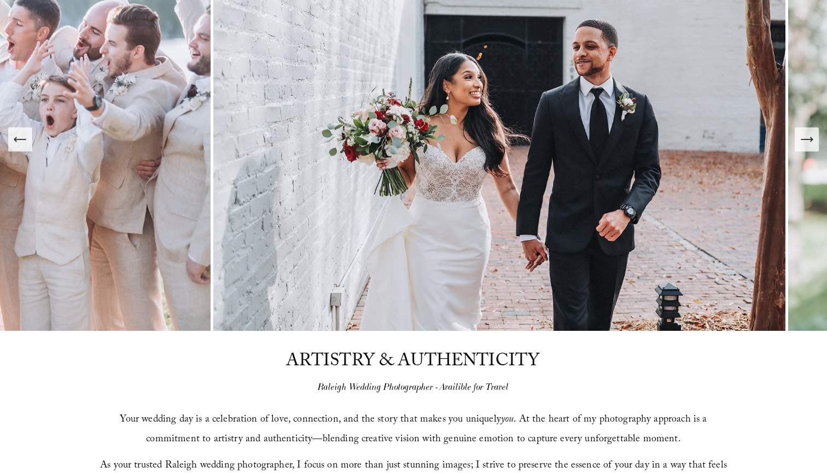
click at [806, 143] on icon "Next Slide" at bounding box center [807, 139] width 15 height 15
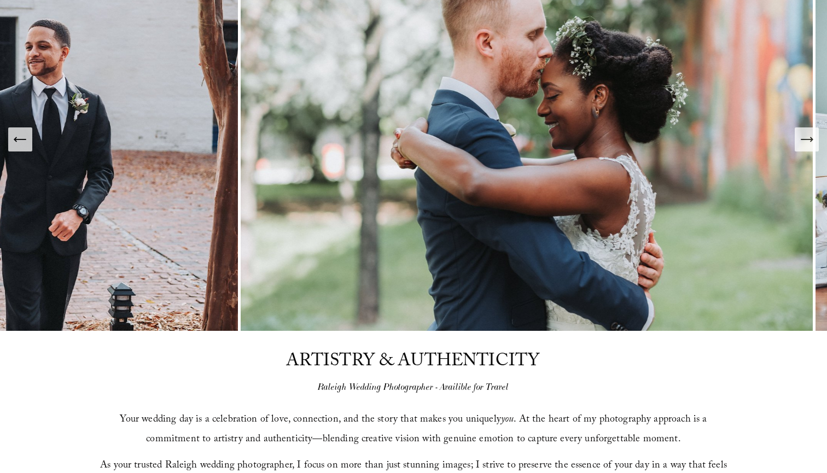
click at [806, 143] on icon "Next Slide" at bounding box center [807, 139] width 15 height 15
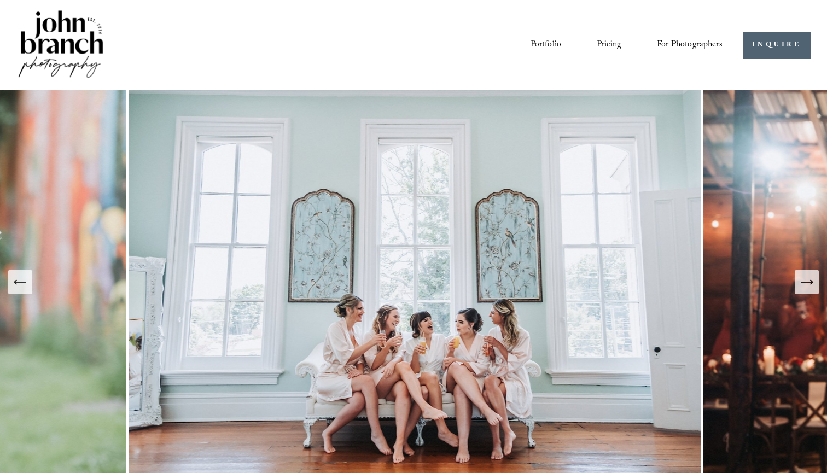
scroll to position [0, 0]
click at [543, 3] on div "Skip to Content Portfolio Pricing For Photographers Courses Blog" at bounding box center [413, 45] width 827 height 90
click at [603, 53] on link "Pricing" at bounding box center [609, 45] width 25 height 19
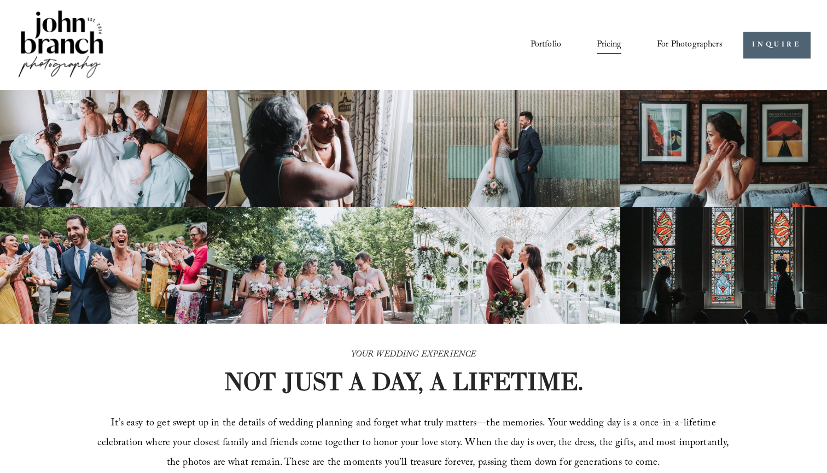
click at [24, 54] on img at bounding box center [60, 45] width 89 height 74
